Goal: Information Seeking & Learning: Learn about a topic

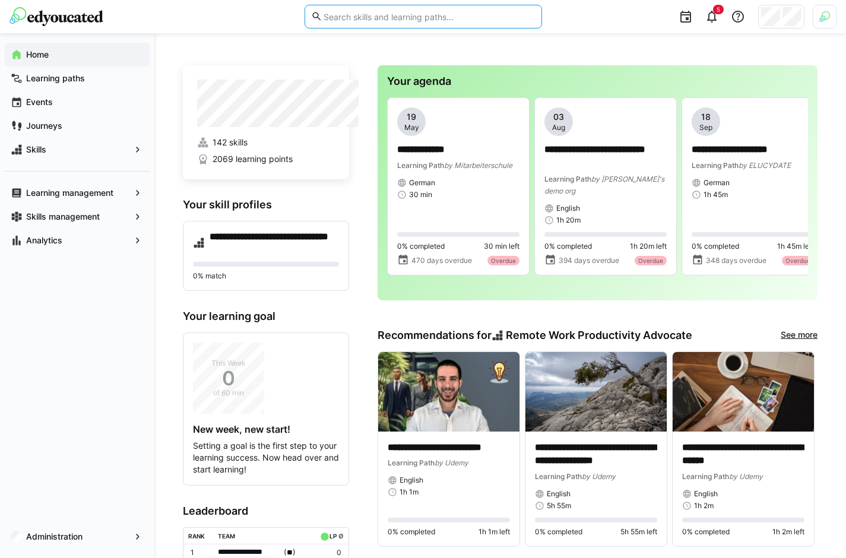
click at [417, 12] on input "text" at bounding box center [428, 16] width 213 height 11
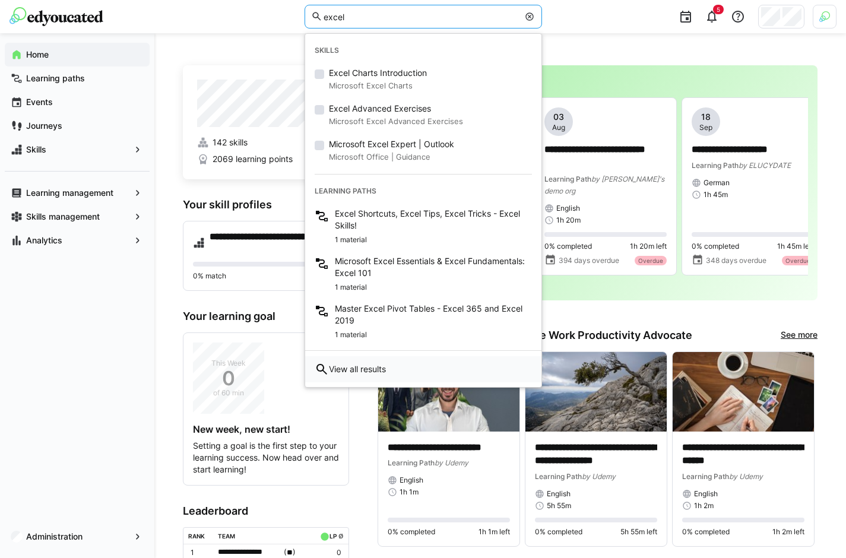
type input "excel"
click at [379, 368] on span "View all results" at bounding box center [357, 369] width 57 height 12
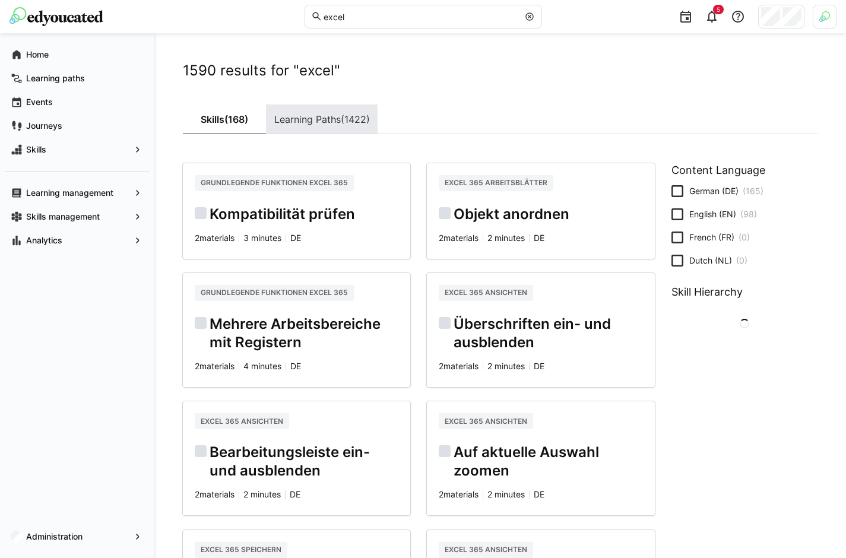
click at [326, 121] on link "Learning Paths (1422)" at bounding box center [322, 120] width 112 height 30
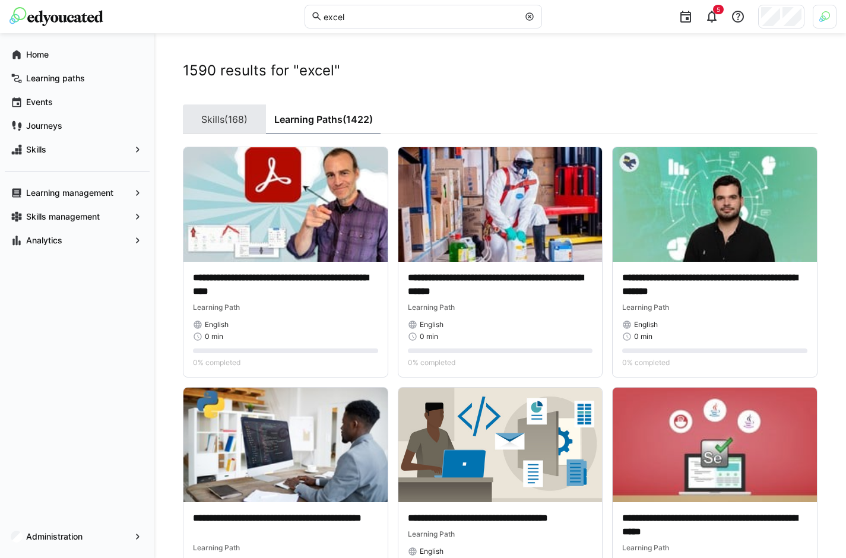
click at [216, 126] on link "Skills (168)" at bounding box center [224, 120] width 83 height 30
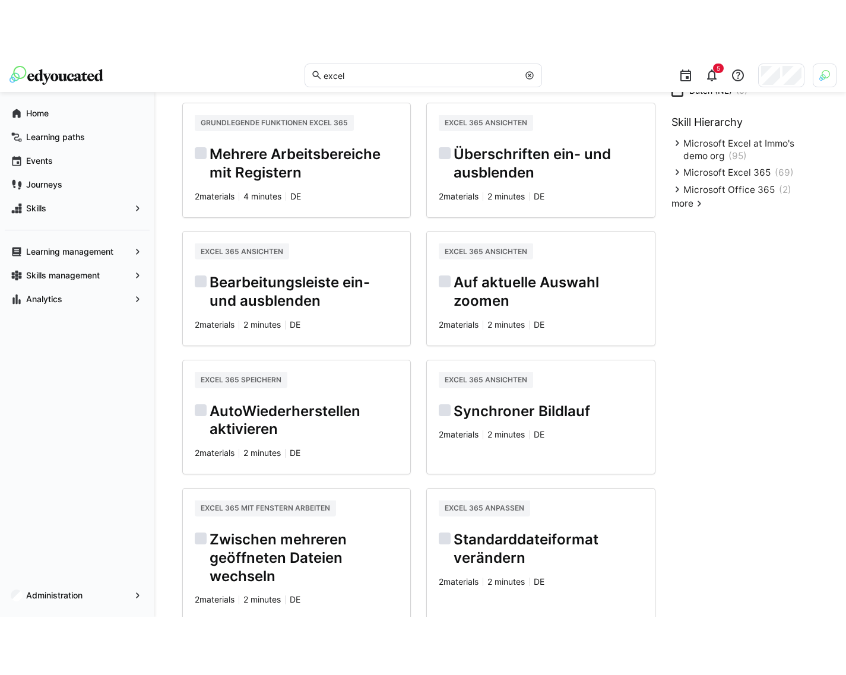
scroll to position [451, 0]
